Goal: Navigation & Orientation: Find specific page/section

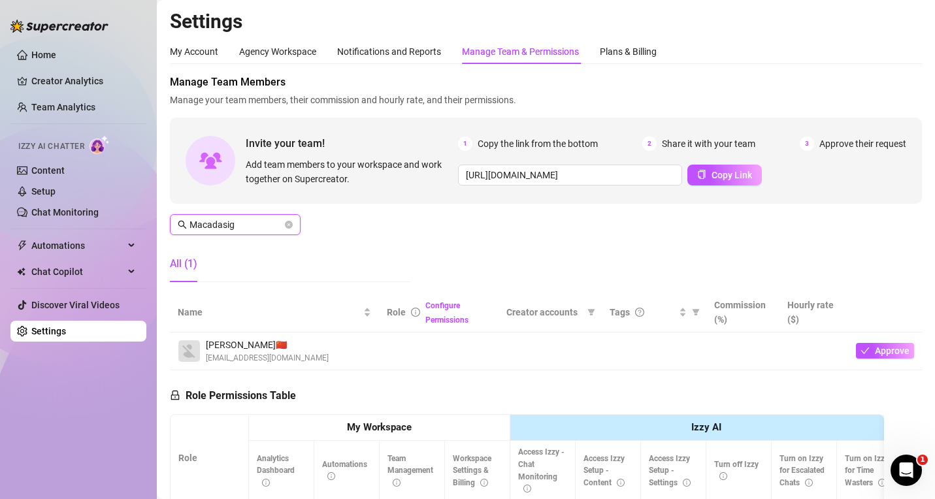
drag, startPoint x: 247, startPoint y: 229, endPoint x: 146, endPoint y: 212, distance: 102.0
click at [146, 212] on div "Home Creator Analytics Team Analytics Izzy AI Chatter Content Setup Chat Monito…" at bounding box center [467, 249] width 935 height 499
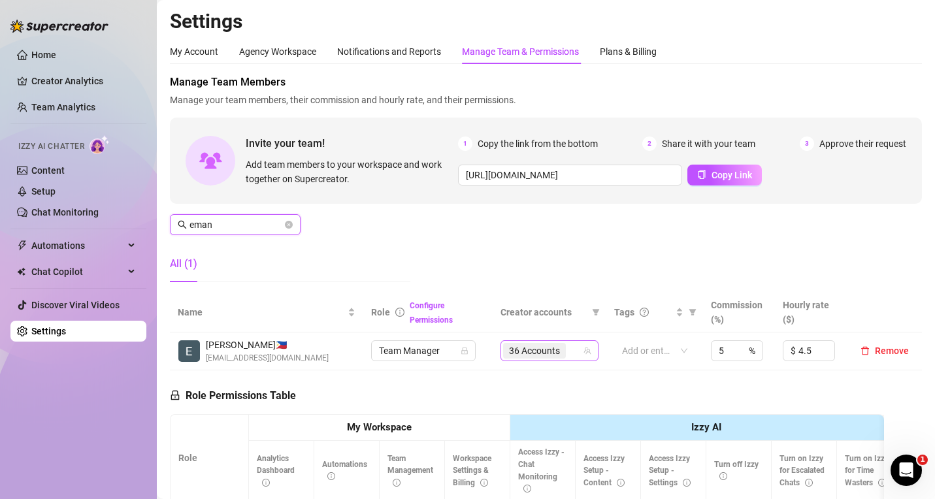
click at [568, 343] on div "36 Accounts" at bounding box center [542, 351] width 79 height 18
type input "eman"
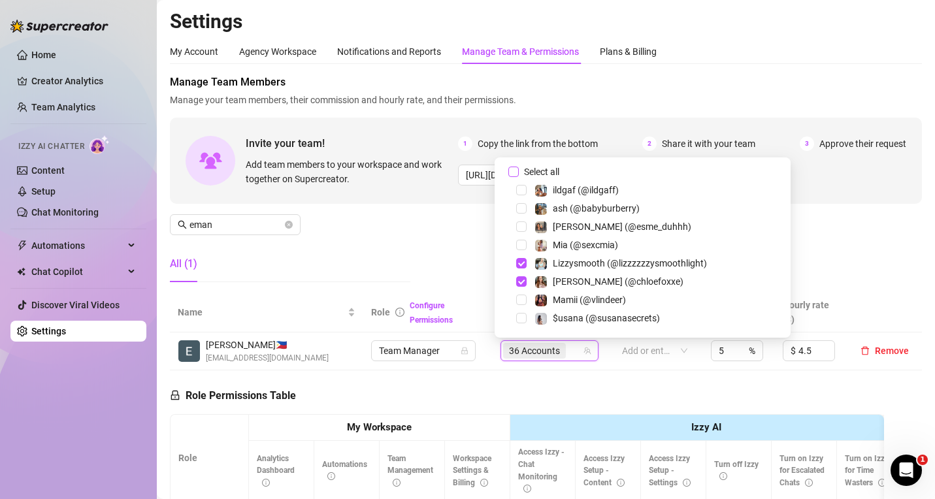
click at [517, 174] on input "Select all" at bounding box center [513, 172] width 10 height 10
checkbox input "true"
click at [747, 257] on div "Manage Team Members Manage your team members, their commission and hourly rate,…" at bounding box center [546, 183] width 752 height 218
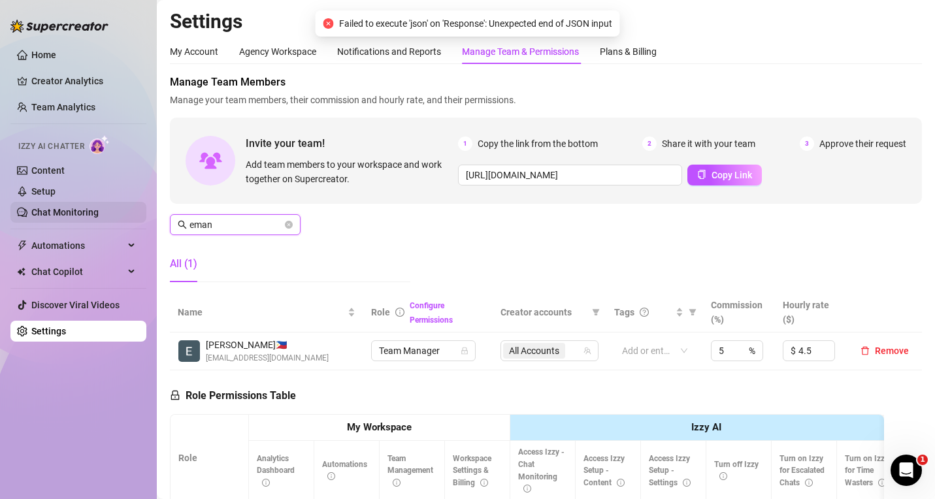
drag, startPoint x: 240, startPoint y: 227, endPoint x: 143, endPoint y: 216, distance: 97.3
click at [143, 216] on div "Home Creator Analytics Team Analytics Izzy AI Chatter Content Setup Chat Monito…" at bounding box center [467, 249] width 935 height 499
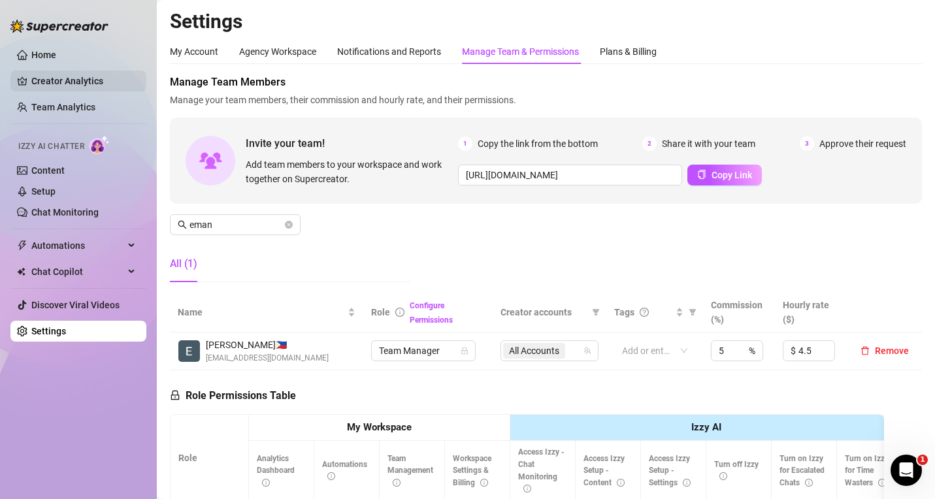
click at [55, 84] on link "Creator Analytics" at bounding box center [83, 81] width 105 height 21
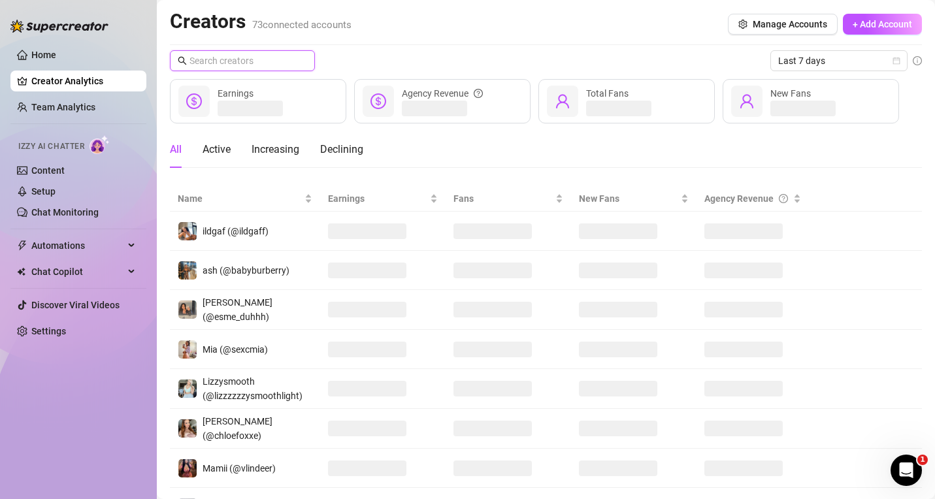
click at [260, 66] on input "text" at bounding box center [242, 61] width 107 height 14
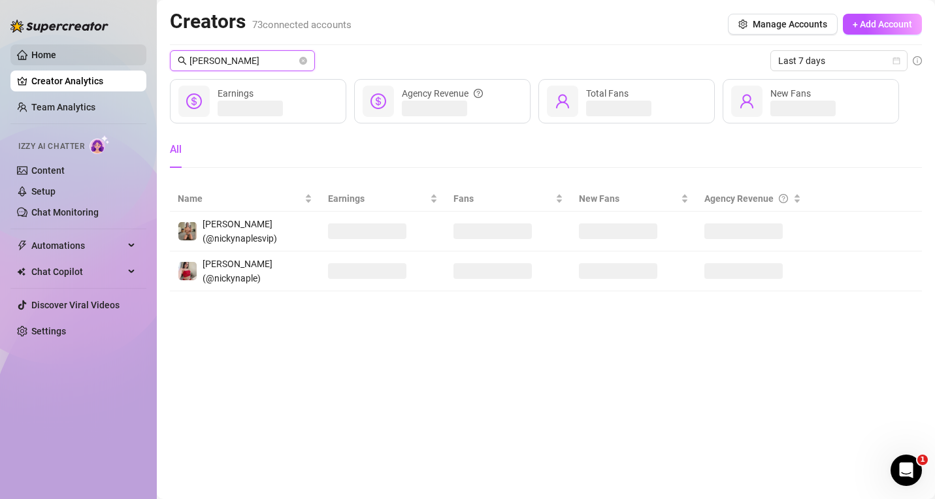
type input "[PERSON_NAME]"
click at [56, 59] on link "Home" at bounding box center [43, 55] width 25 height 10
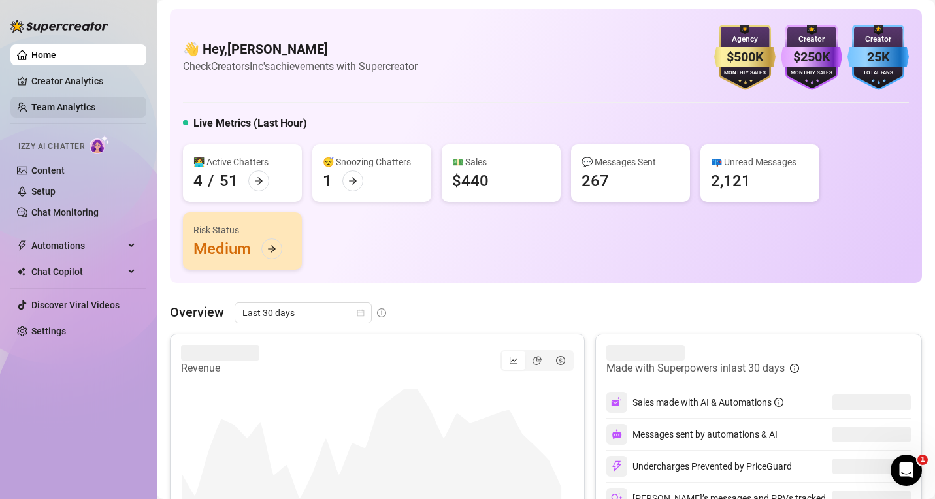
click at [59, 107] on link "Team Analytics" at bounding box center [63, 107] width 64 height 10
